Goal: Task Accomplishment & Management: Use online tool/utility

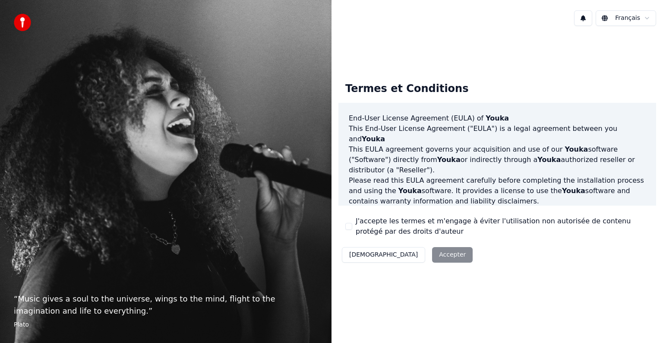
click at [403, 259] on div "Décliner Accepter" at bounding box center [407, 254] width 138 height 22
click at [356, 229] on label "J'accepte les termes et m'engage à éviter l'utilisation non autorisée de conten…" at bounding box center [502, 226] width 293 height 21
click at [352, 229] on button "J'accepte les termes et m'engage à éviter l'utilisation non autorisée de conten…" at bounding box center [348, 226] width 7 height 7
click at [432, 258] on button "Accepter" at bounding box center [452, 255] width 41 height 16
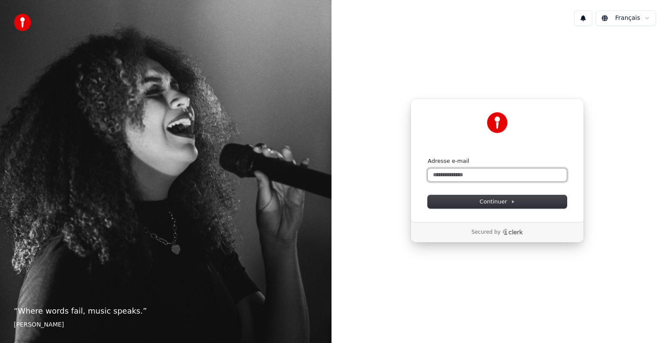
click at [471, 173] on input "Adresse e-mail" at bounding box center [497, 174] width 139 height 13
type input "*"
click at [502, 200] on span "Continuer" at bounding box center [496, 202] width 35 height 8
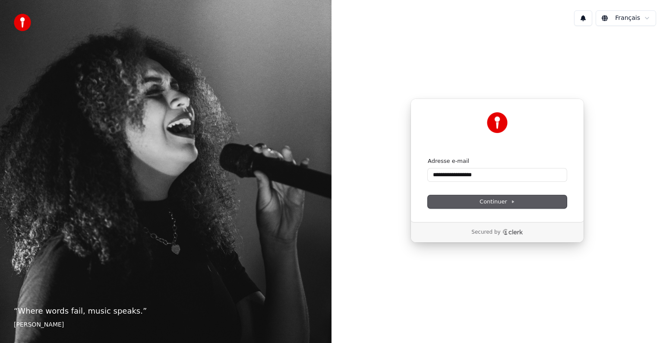
type input "**********"
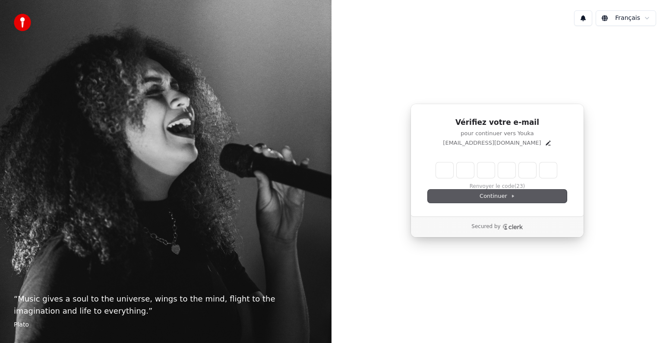
type input "*"
type input "**"
type input "*"
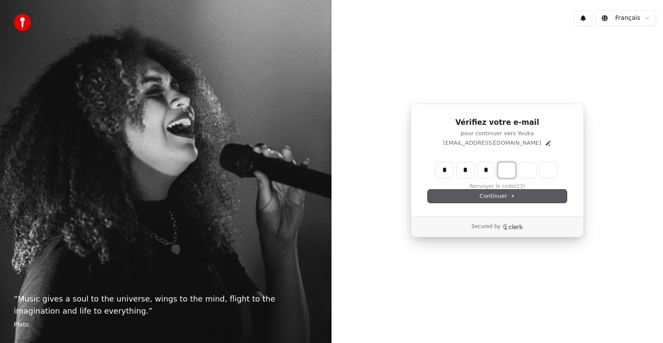
type input "***"
type input "*"
type input "****"
type input "*"
type input "******"
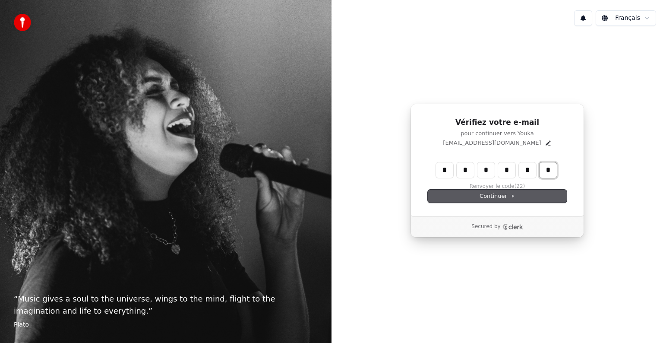
type input "*"
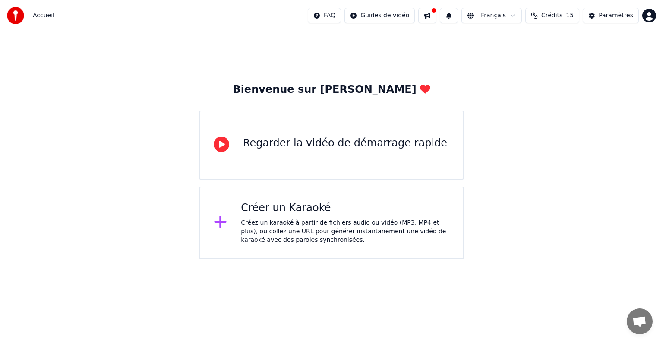
click at [328, 207] on div "Créer un Karaoké" at bounding box center [345, 208] width 208 height 14
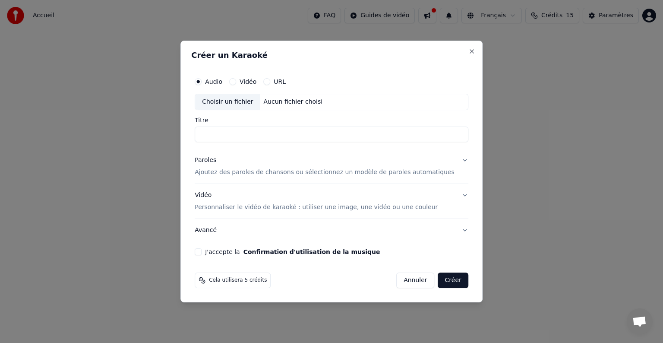
click at [251, 102] on div "Choisir un fichier" at bounding box center [227, 102] width 65 height 16
click at [245, 105] on div "Choisir un fichier" at bounding box center [227, 102] width 65 height 16
type input "**********"
click at [315, 174] on p "Ajoutez des paroles de chansons ou sélectionnez un modèle de paroles automatiqu…" at bounding box center [325, 172] width 260 height 9
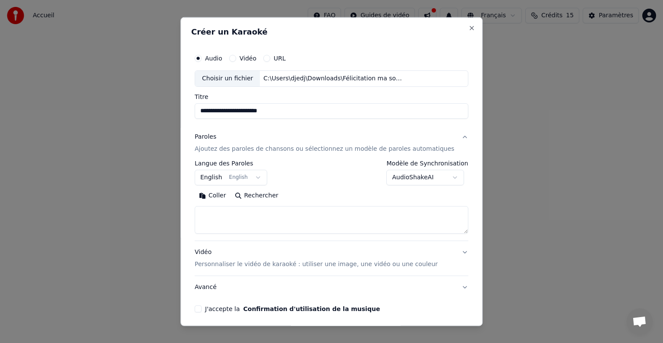
click at [224, 179] on body "**********" at bounding box center [331, 129] width 663 height 259
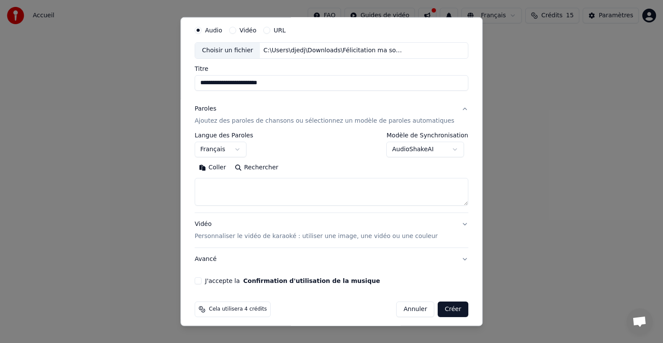
scroll to position [33, 0]
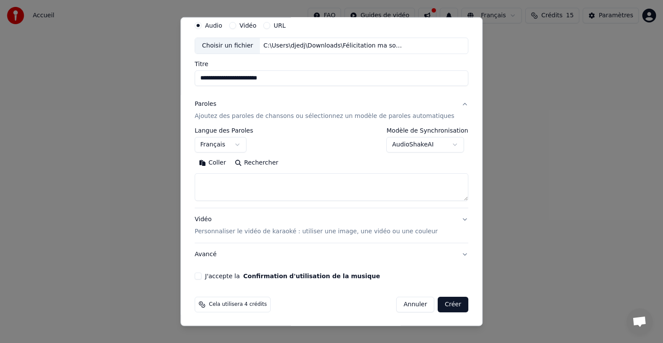
click at [202, 274] on button "J'accepte la Confirmation d'utilisation de la musique" at bounding box center [198, 275] width 7 height 7
click at [438, 306] on button "Créer" at bounding box center [453, 304] width 30 height 16
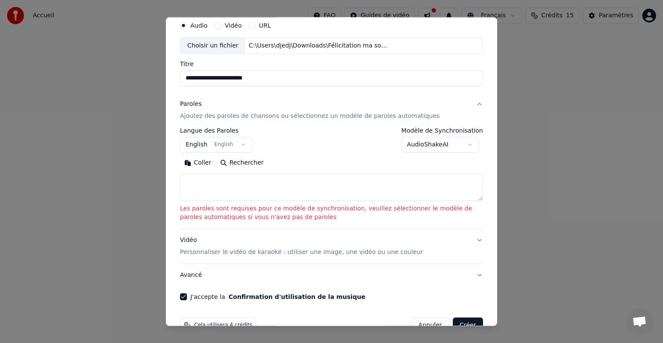
click at [221, 145] on body "**********" at bounding box center [331, 129] width 663 height 259
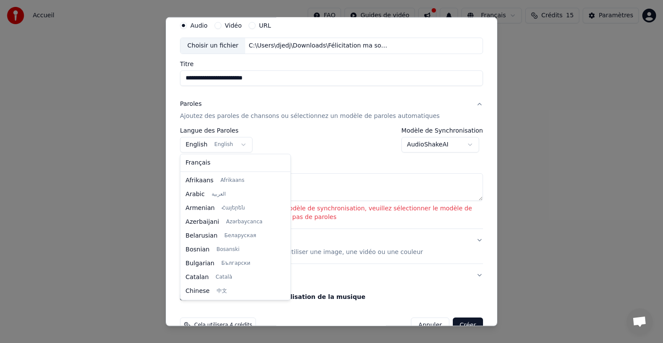
scroll to position [69, 0]
select select "**"
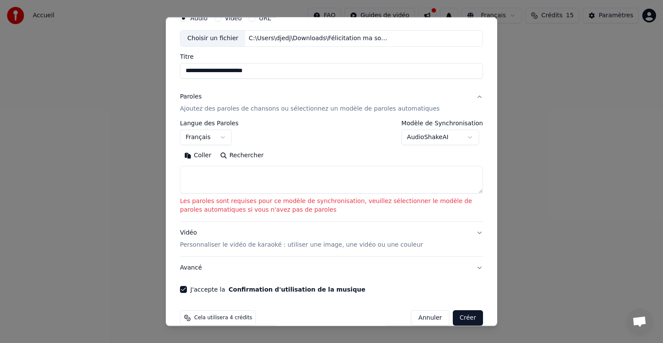
scroll to position [54, 0]
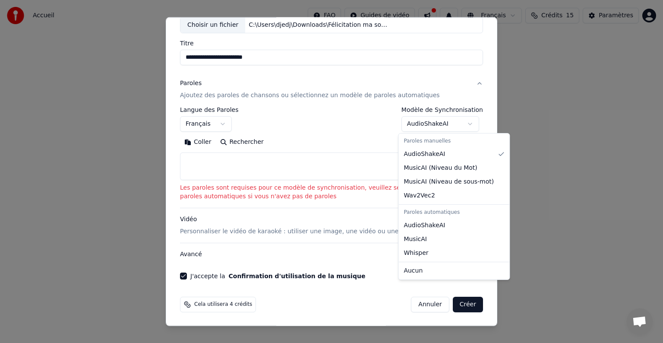
click at [432, 124] on body "**********" at bounding box center [331, 129] width 663 height 259
select select "**********"
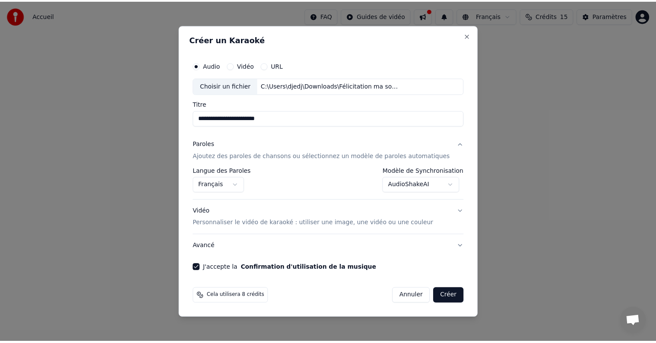
scroll to position [0, 0]
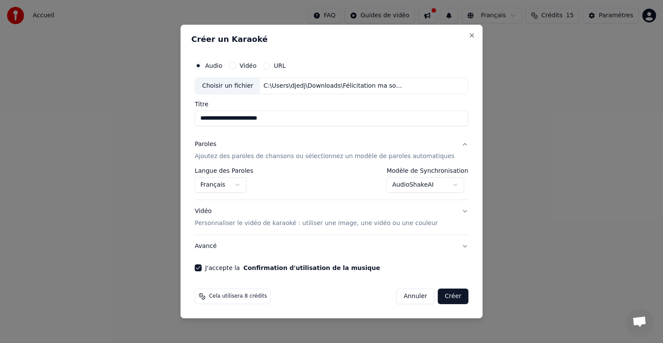
click at [442, 297] on button "Créer" at bounding box center [453, 296] width 30 height 16
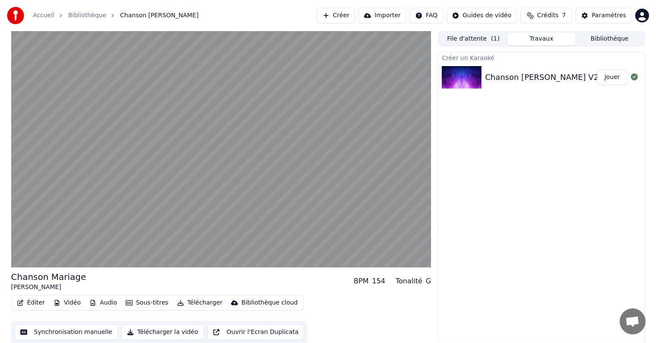
scroll to position [0, 0]
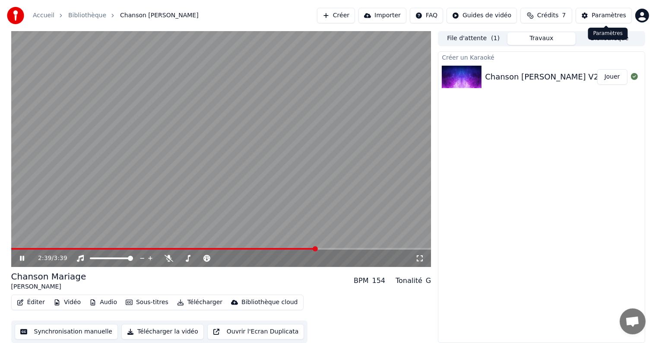
click at [608, 12] on div "Paramètres" at bounding box center [608, 15] width 35 height 9
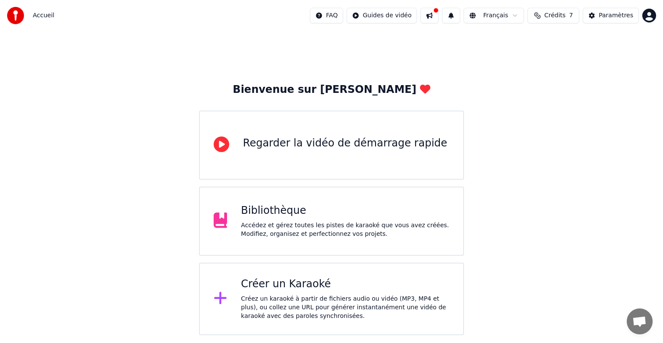
click at [328, 290] on div "Créer un Karaoké" at bounding box center [345, 284] width 208 height 14
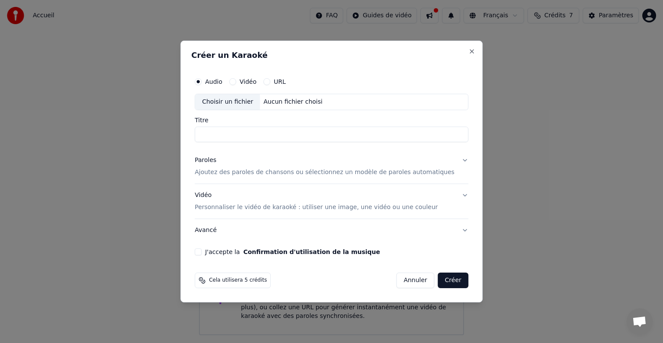
click at [249, 106] on div "Choisir un fichier" at bounding box center [227, 102] width 65 height 16
type input "**********"
drag, startPoint x: 264, startPoint y: 135, endPoint x: 135, endPoint y: 136, distance: 129.0
click at [135, 136] on body "**********" at bounding box center [331, 167] width 663 height 335
click at [243, 104] on div "Choisir un fichier" at bounding box center [227, 102] width 65 height 16
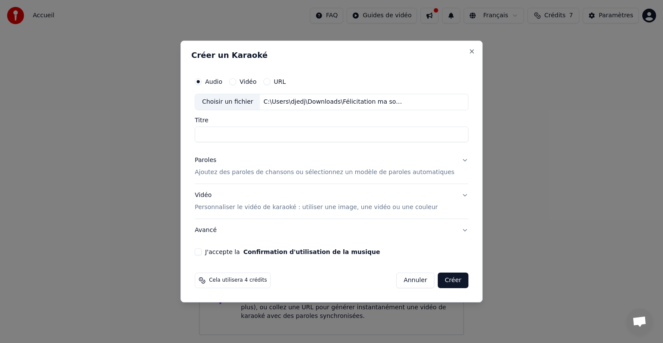
click at [258, 134] on input "Titre" at bounding box center [332, 134] width 274 height 16
click at [233, 105] on div "Choisir un fichier" at bounding box center [227, 102] width 65 height 16
type input "**********"
click at [382, 174] on p "Ajoutez des paroles de chansons ou sélectionnez un modèle de paroles automatiqu…" at bounding box center [325, 172] width 260 height 9
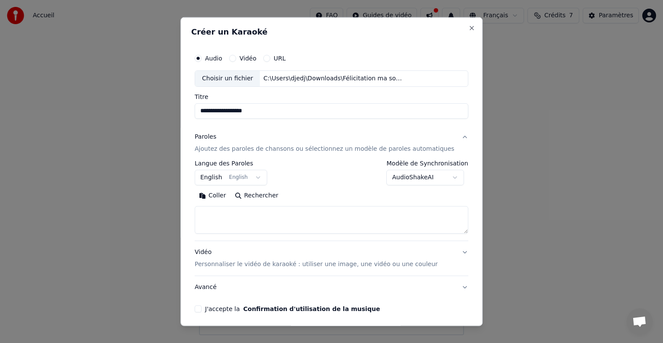
click at [243, 176] on button "English English" at bounding box center [231, 178] width 73 height 16
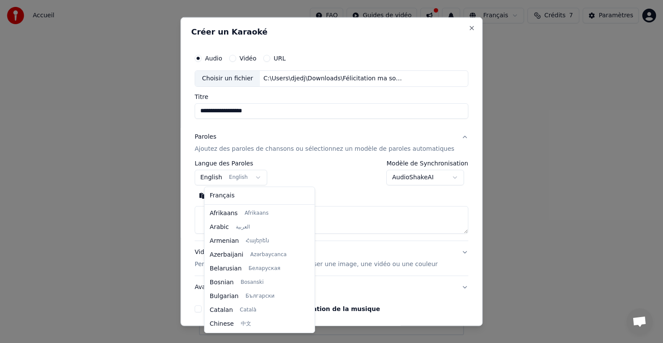
scroll to position [69, 0]
select select "**"
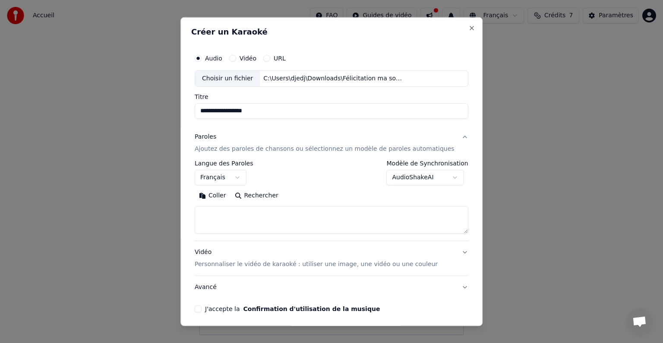
click at [259, 219] on textarea at bounding box center [332, 220] width 274 height 28
paste textarea "**********"
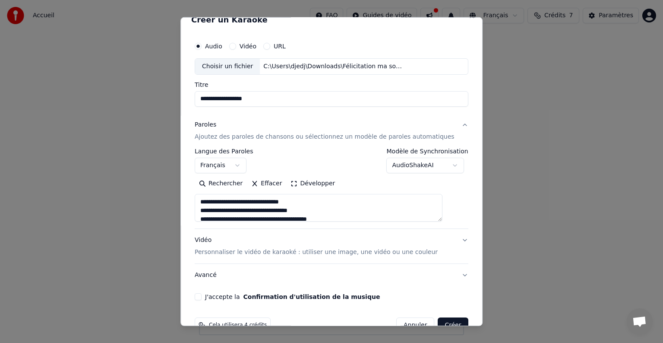
scroll to position [33, 0]
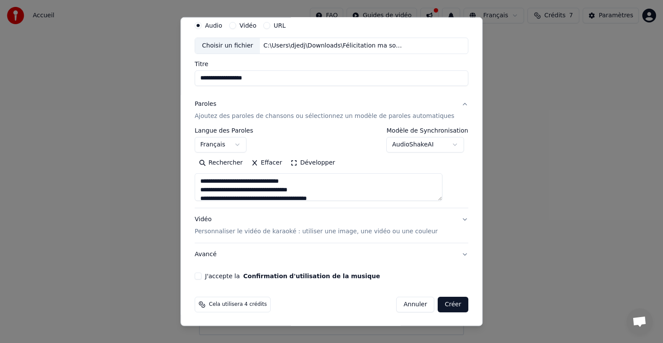
click at [324, 164] on button "Développer" at bounding box center [313, 163] width 53 height 14
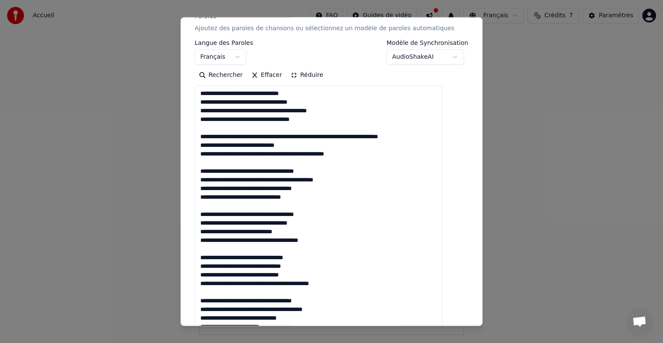
scroll to position [323, 0]
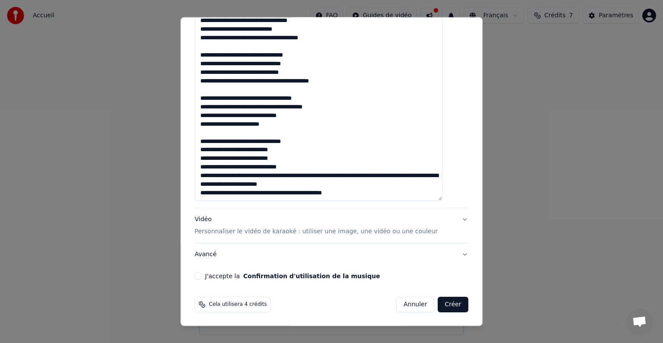
click at [252, 123] on textarea at bounding box center [319, 42] width 248 height 318
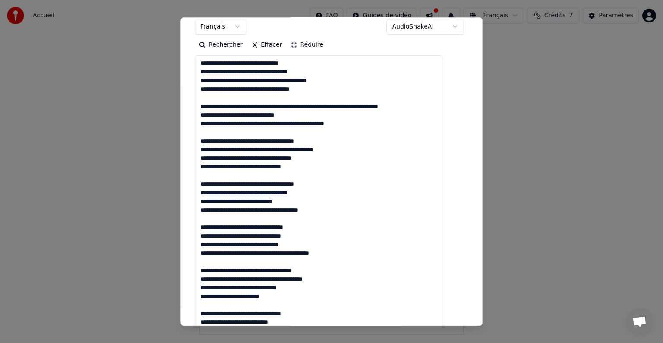
scroll to position [150, 0]
click at [288, 205] on textarea at bounding box center [319, 215] width 248 height 318
drag, startPoint x: 286, startPoint y: 156, endPoint x: 264, endPoint y: 157, distance: 21.6
click at [264, 157] on textarea at bounding box center [319, 215] width 248 height 318
click at [276, 124] on textarea at bounding box center [319, 215] width 248 height 318
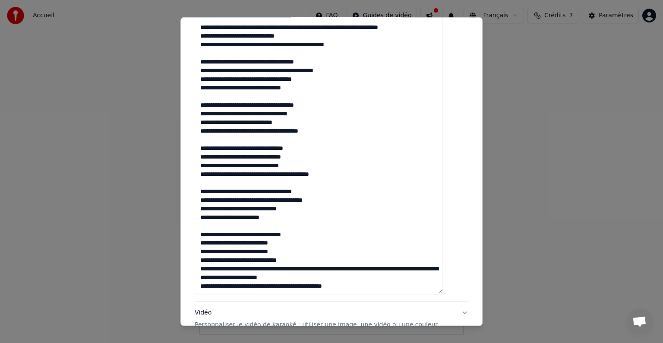
scroll to position [323, 0]
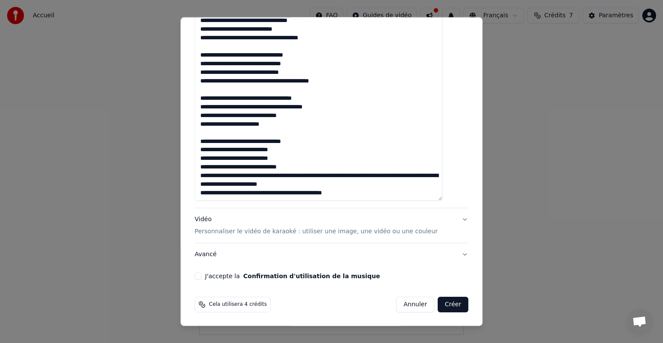
type textarea "**********"
click at [214, 258] on button "Avancé" at bounding box center [332, 254] width 274 height 22
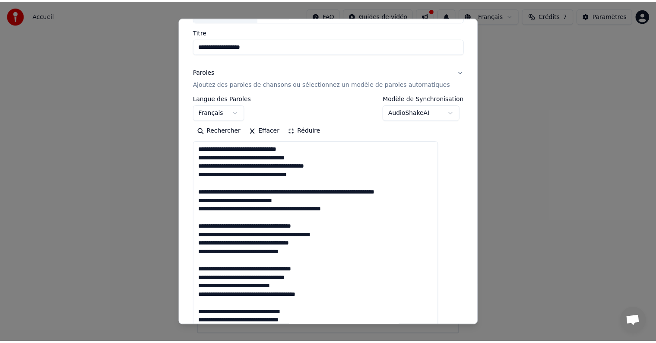
scroll to position [0, 0]
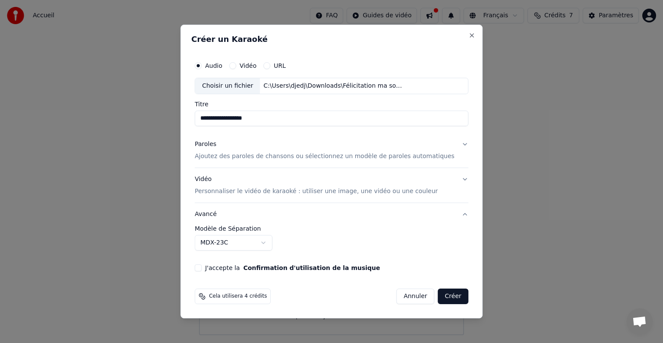
click at [202, 269] on button "J'accepte la Confirmation d'utilisation de la musique" at bounding box center [198, 267] width 7 height 7
click at [448, 292] on button "Créer" at bounding box center [453, 296] width 30 height 16
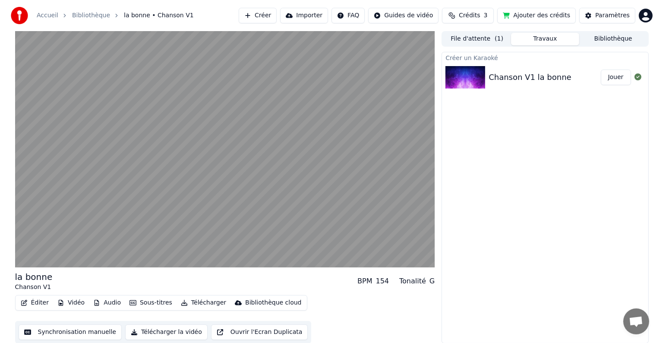
scroll to position [0, 0]
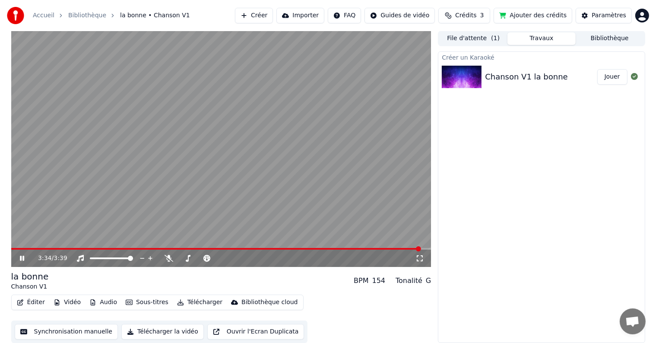
click at [38, 302] on button "Éditer" at bounding box center [30, 302] width 35 height 12
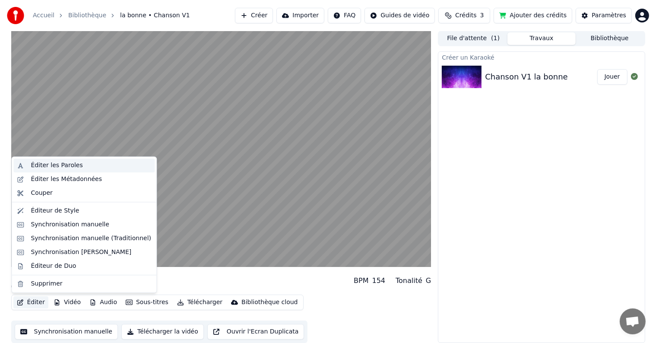
click at [83, 164] on div "Éditer les Paroles" at bounding box center [91, 165] width 120 height 9
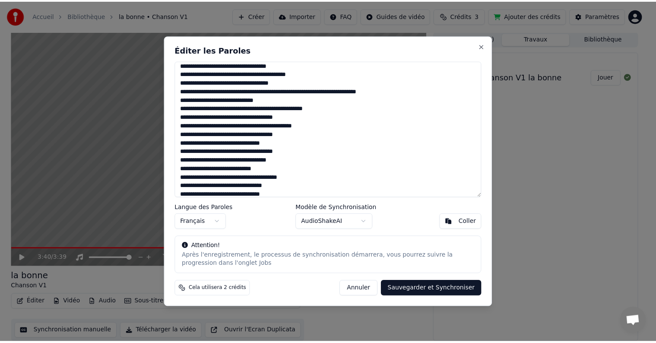
scroll to position [0, 0]
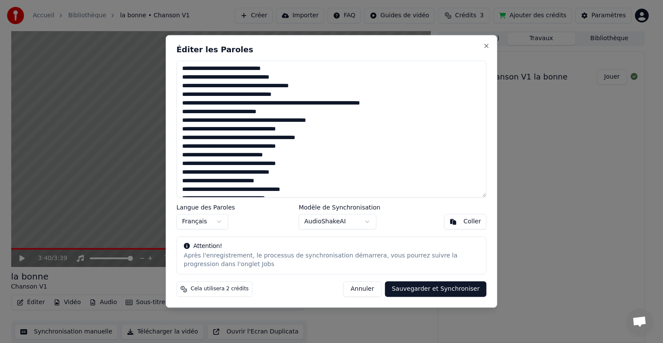
click at [368, 291] on button "Annuler" at bounding box center [362, 289] width 38 height 16
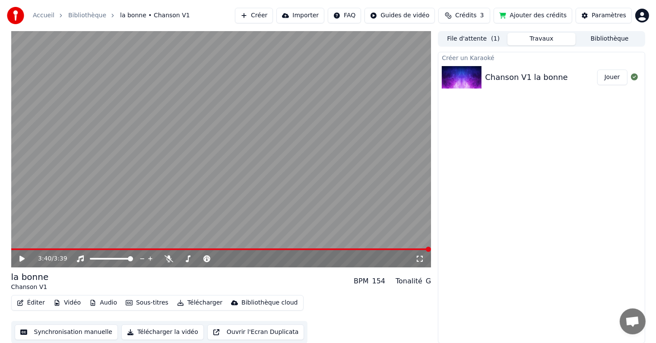
click at [478, 39] on button "File d'attente ( 1 )" at bounding box center [473, 39] width 68 height 13
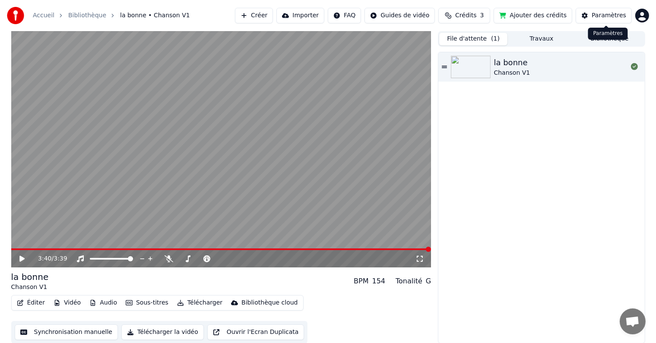
click at [605, 17] on div "Paramètres" at bounding box center [608, 15] width 35 height 9
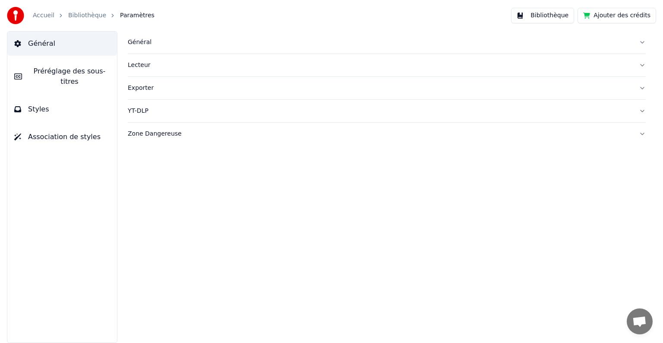
click at [43, 74] on span "Préréglage des sous-titres" at bounding box center [69, 76] width 81 height 21
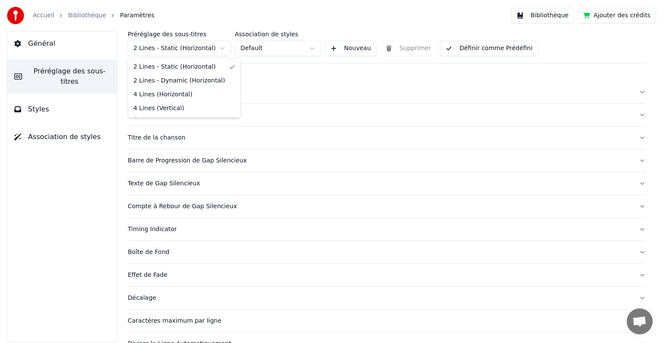
click at [182, 48] on html "Accueil Bibliothèque Paramètres Bibliothèque Ajouter des crédits Général Prérég…" at bounding box center [331, 171] width 663 height 343
click at [182, 47] on html "Accueil Bibliothèque Paramètres Bibliothèque Ajouter des crédits Général Prérég…" at bounding box center [331, 171] width 663 height 343
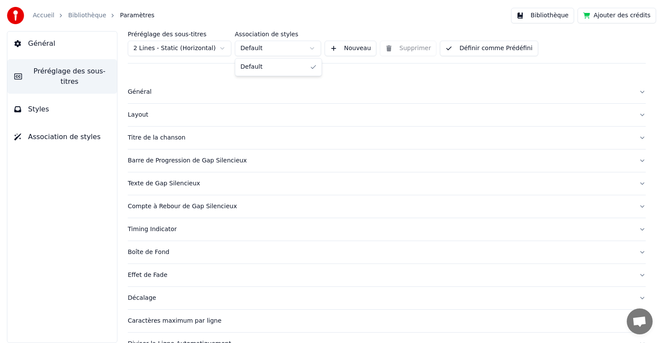
click at [296, 43] on html "Accueil Bibliothèque Paramètres Bibliothèque Ajouter des crédits Général Prérég…" at bounding box center [331, 171] width 663 height 343
click at [169, 134] on div "Titre de la chanson" at bounding box center [380, 137] width 504 height 9
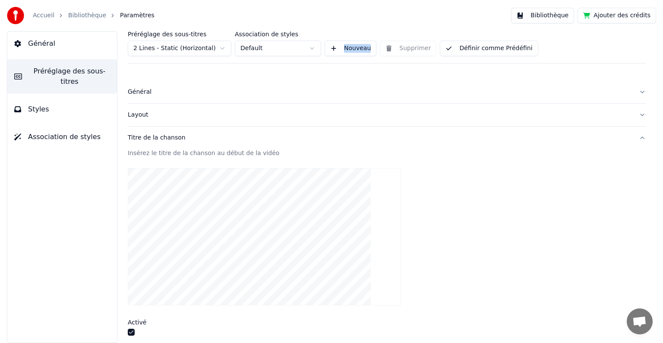
click at [300, 221] on video at bounding box center [264, 236] width 273 height 137
click at [273, 199] on video at bounding box center [264, 236] width 273 height 137
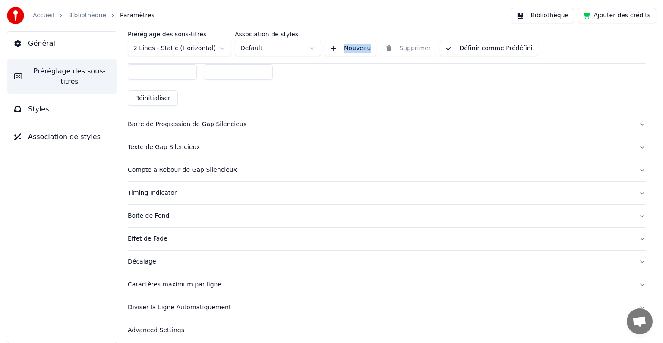
scroll to position [471, 0]
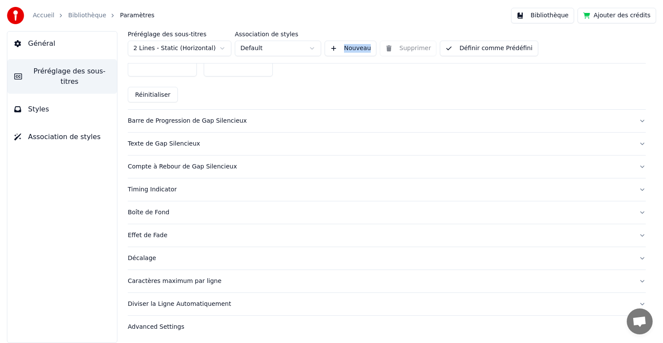
click at [235, 280] on div "Caractères maximum par ligne" at bounding box center [380, 281] width 504 height 9
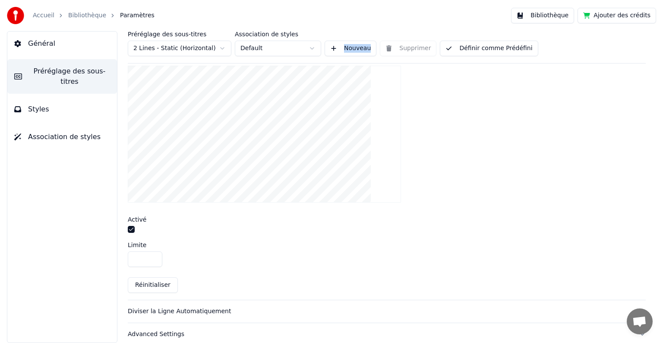
scroll to position [293, 0]
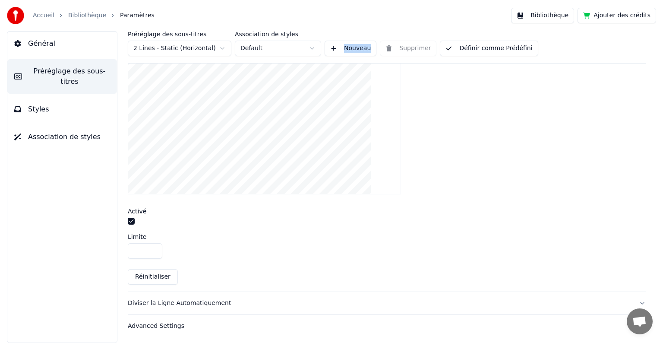
click at [47, 107] on button "Styles" at bounding box center [62, 109] width 110 height 24
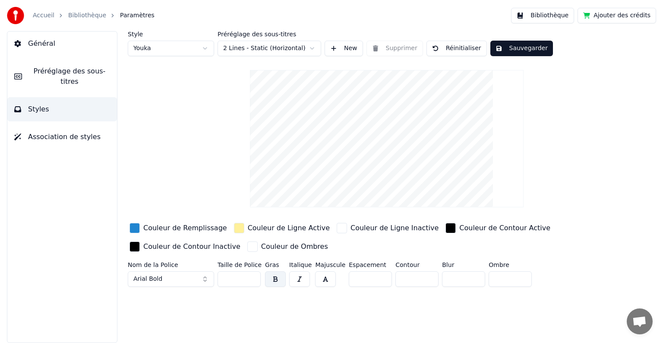
scroll to position [0, 0]
click at [67, 132] on span "Association de styles" at bounding box center [64, 137] width 73 height 10
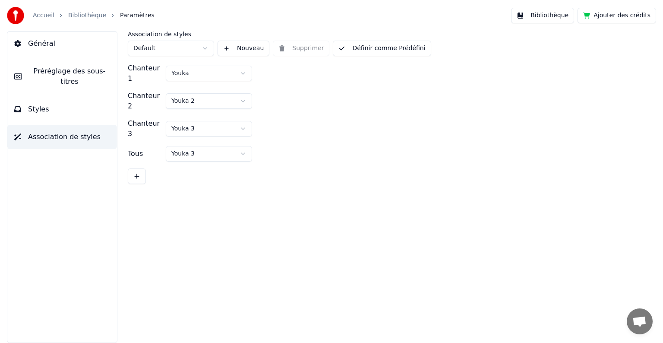
click at [73, 47] on button "Général" at bounding box center [62, 44] width 110 height 24
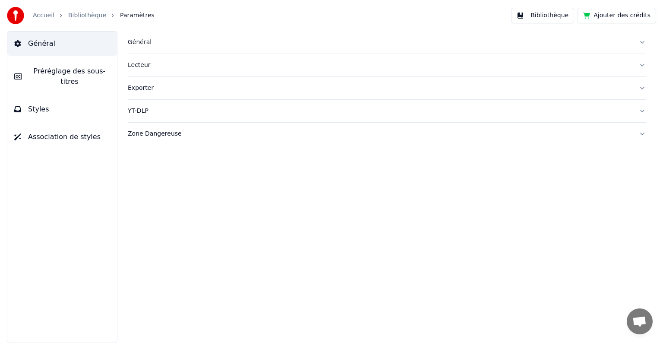
click at [91, 16] on link "Bibliothèque" at bounding box center [87, 15] width 38 height 9
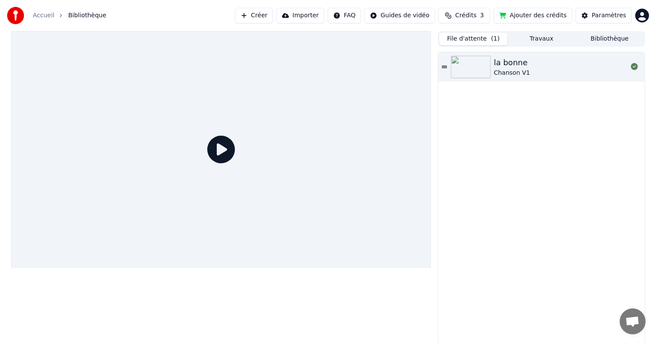
click at [225, 146] on icon at bounding box center [221, 150] width 28 height 28
click at [594, 15] on button "Paramètres" at bounding box center [603, 16] width 56 height 16
